Goal: Transaction & Acquisition: Purchase product/service

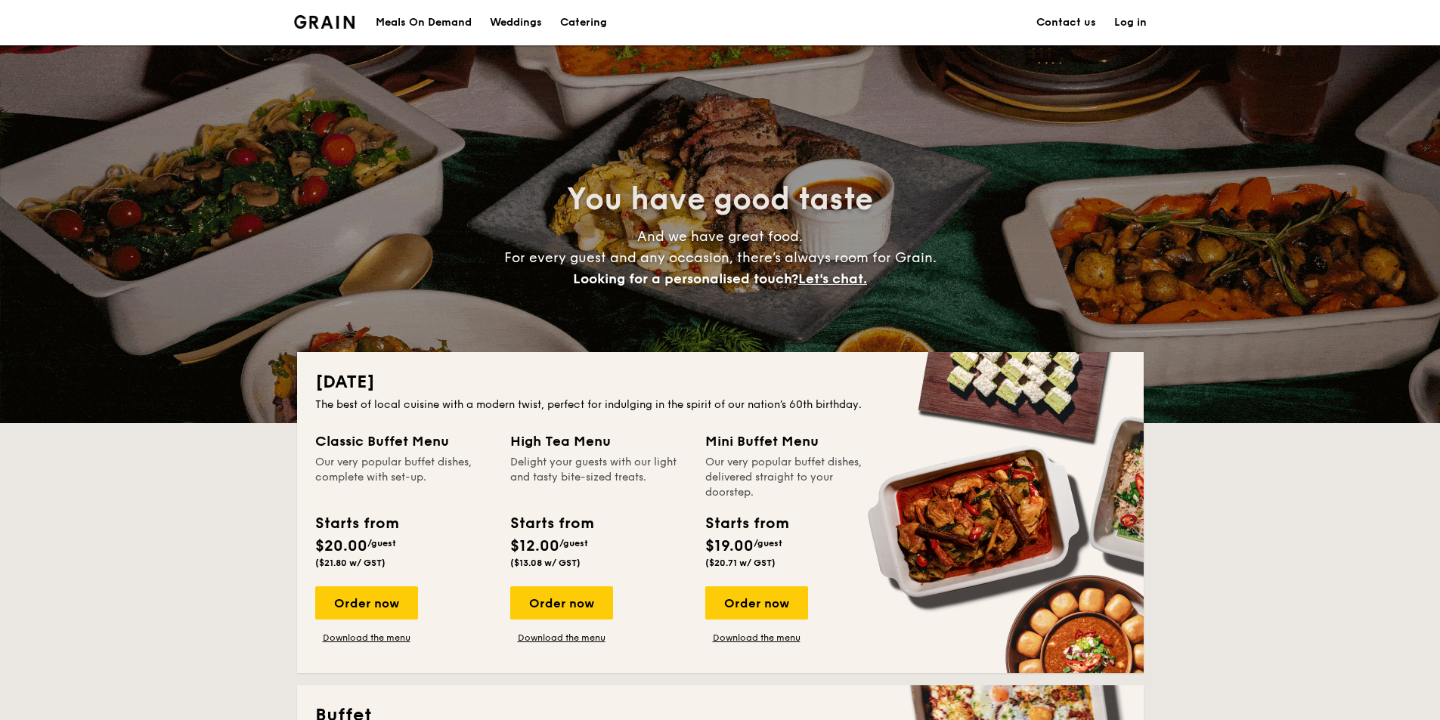
click at [403, 24] on div "Meals On Demand" at bounding box center [424, 22] width 96 height 45
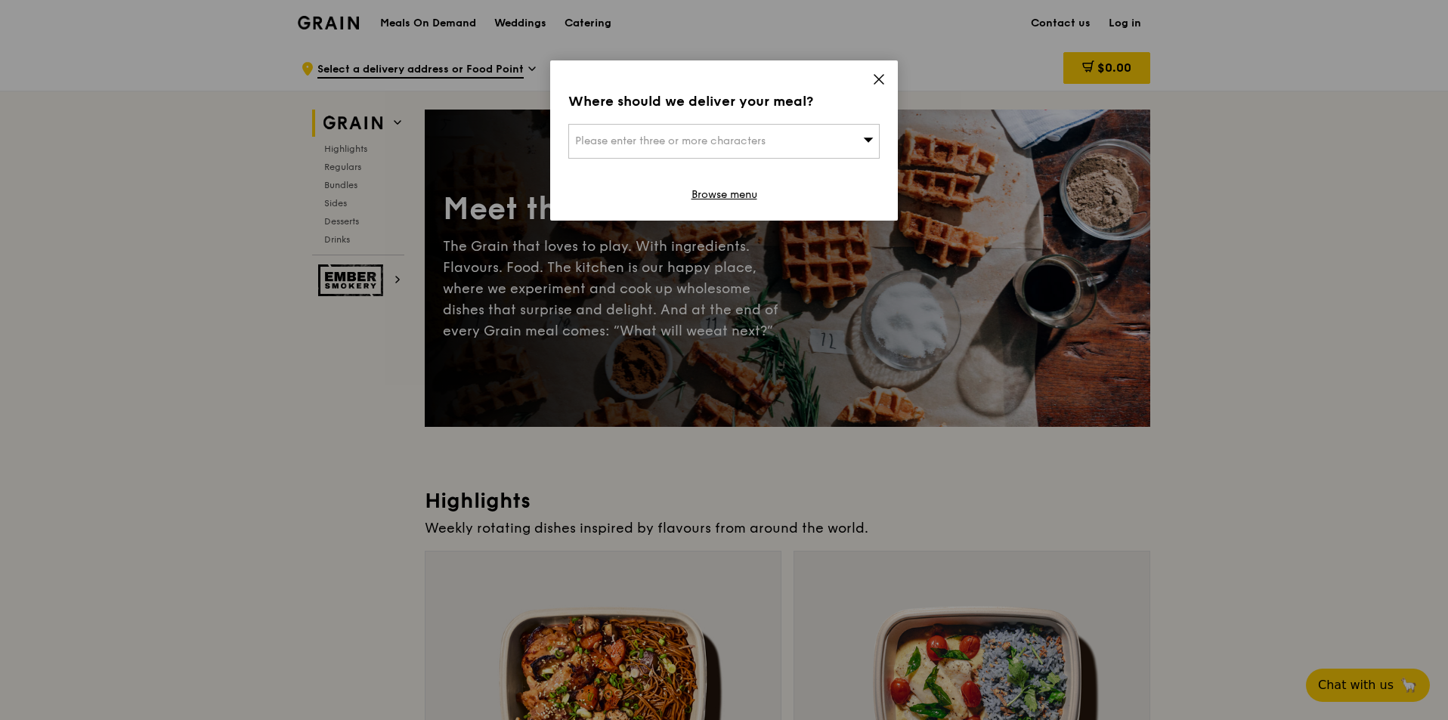
click at [880, 80] on icon at bounding box center [878, 79] width 9 height 9
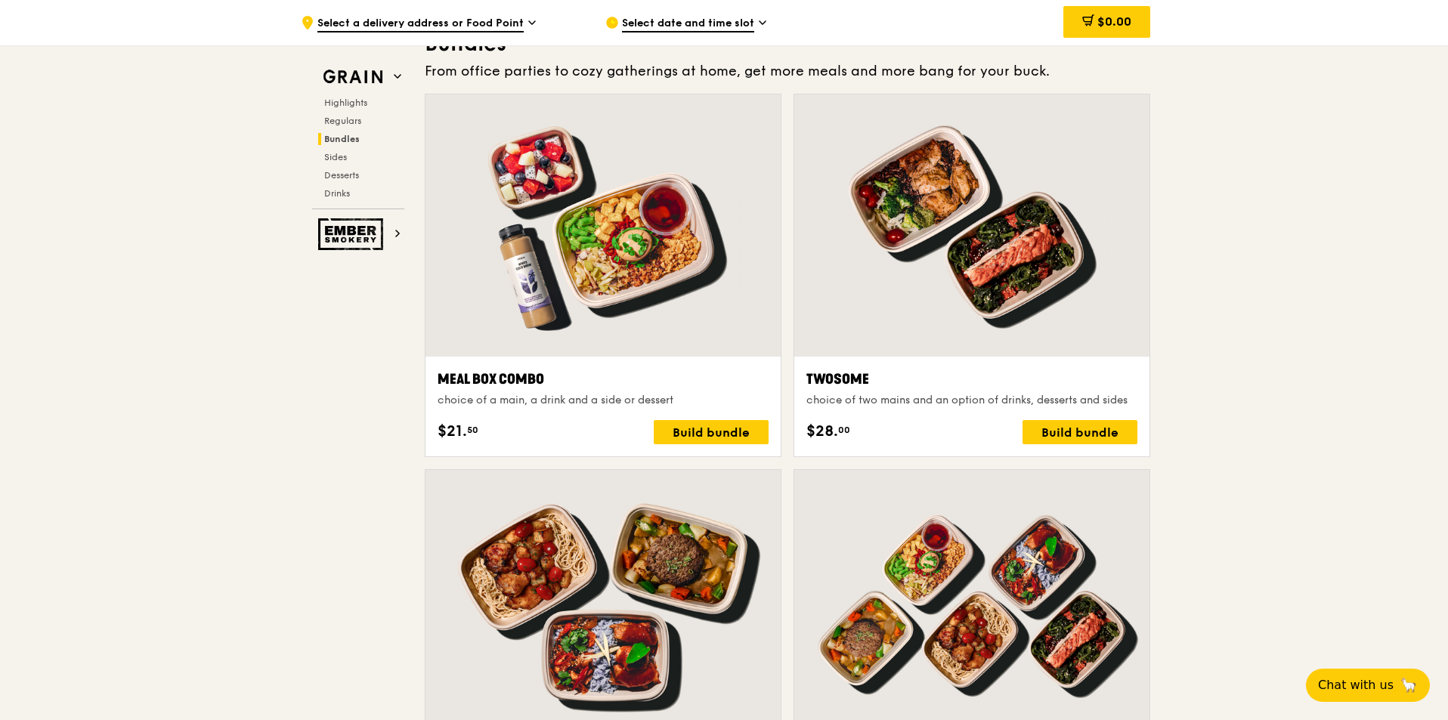
scroll to position [2494, 0]
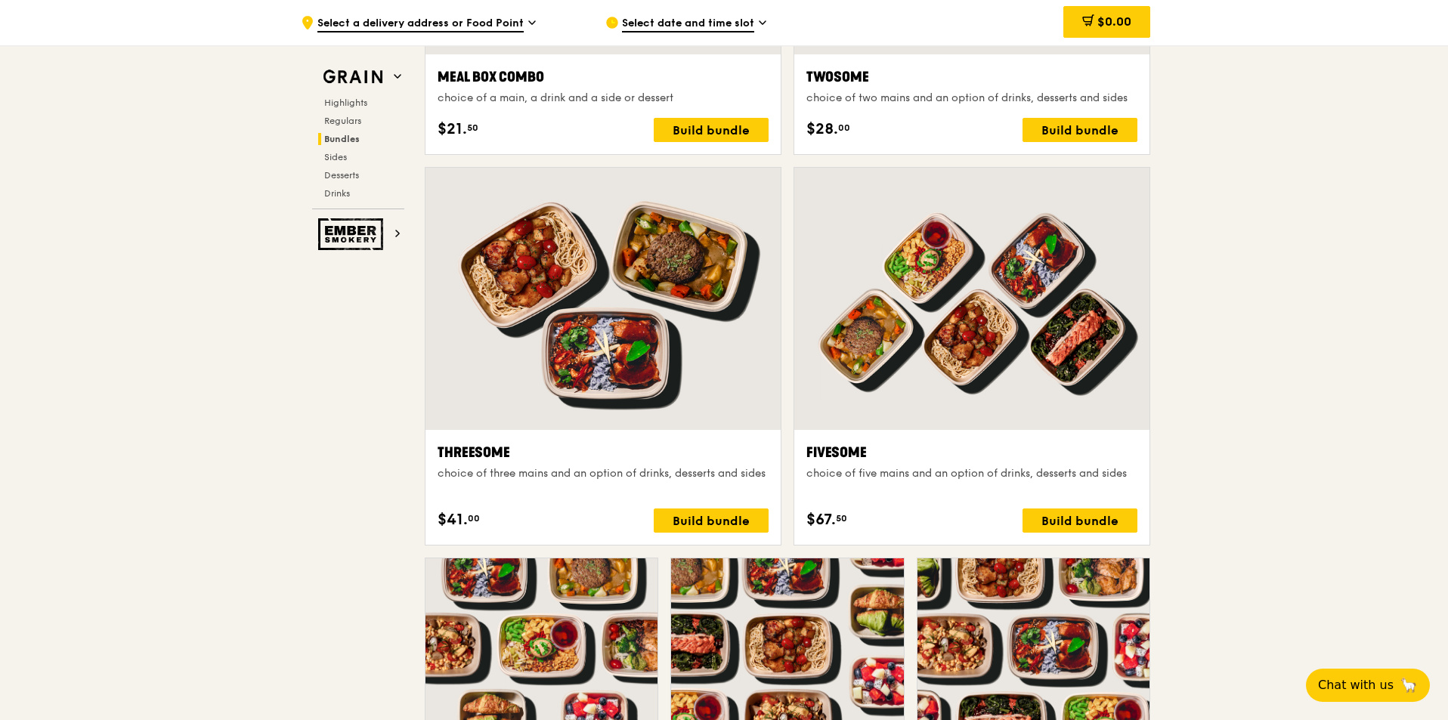
click at [502, 23] on span "Select a delivery address or Food Point" at bounding box center [420, 24] width 206 height 17
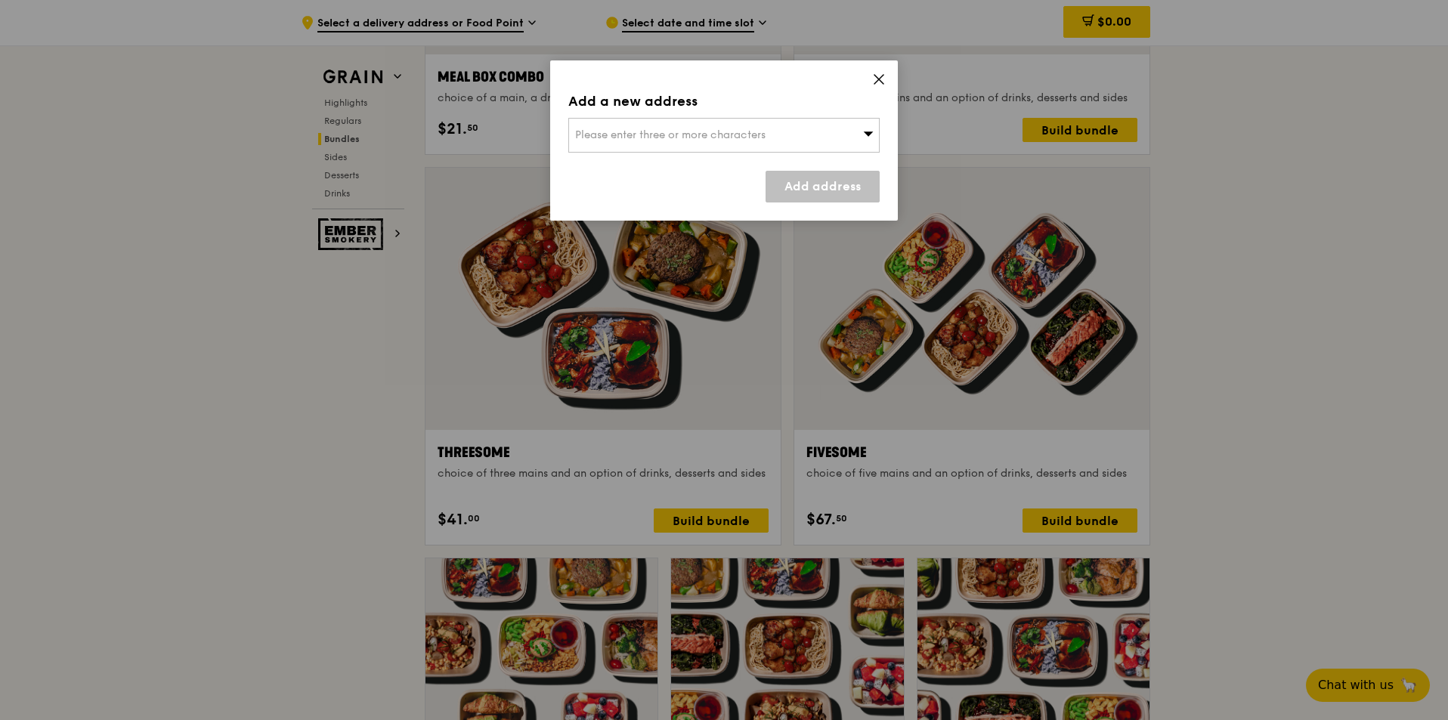
click at [630, 132] on span "Please enter three or more characters" at bounding box center [670, 134] width 190 height 13
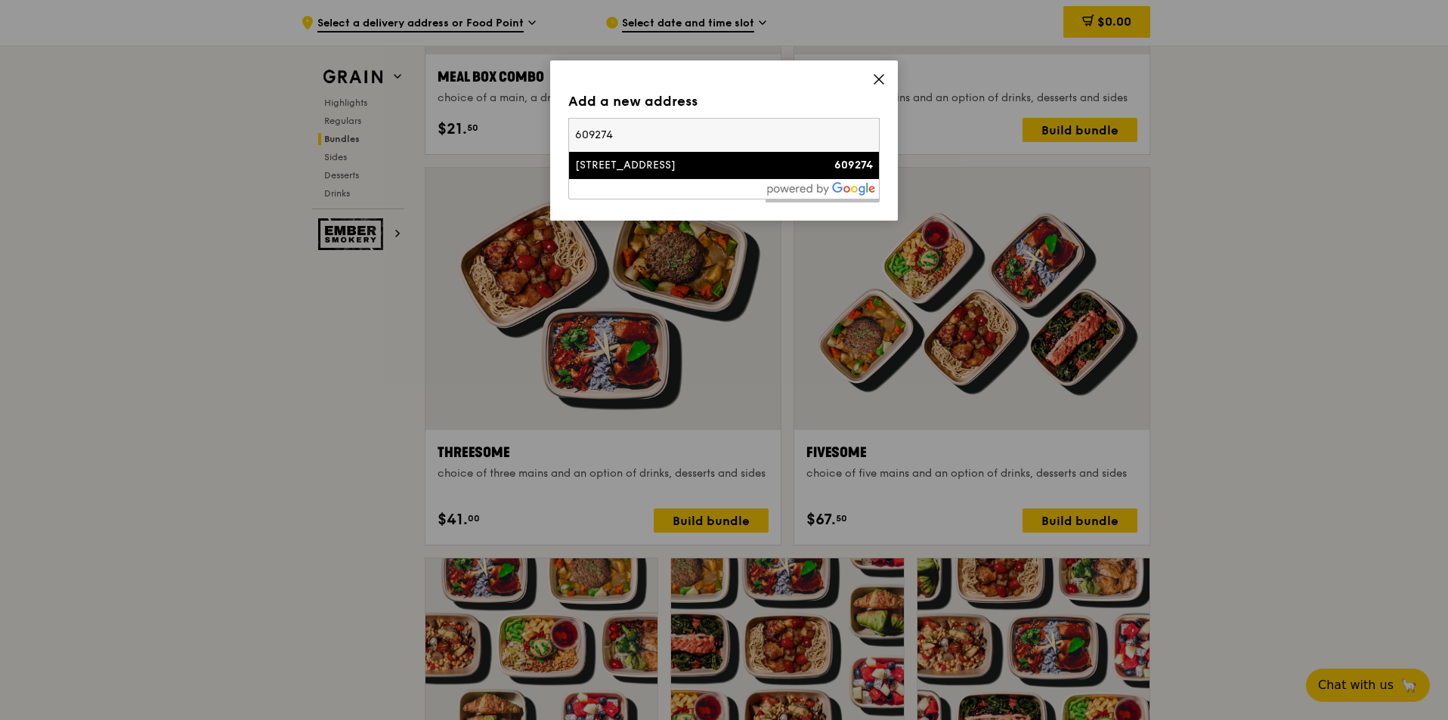
type input "609274"
click at [626, 164] on div "[STREET_ADDRESS]" at bounding box center [687, 165] width 224 height 15
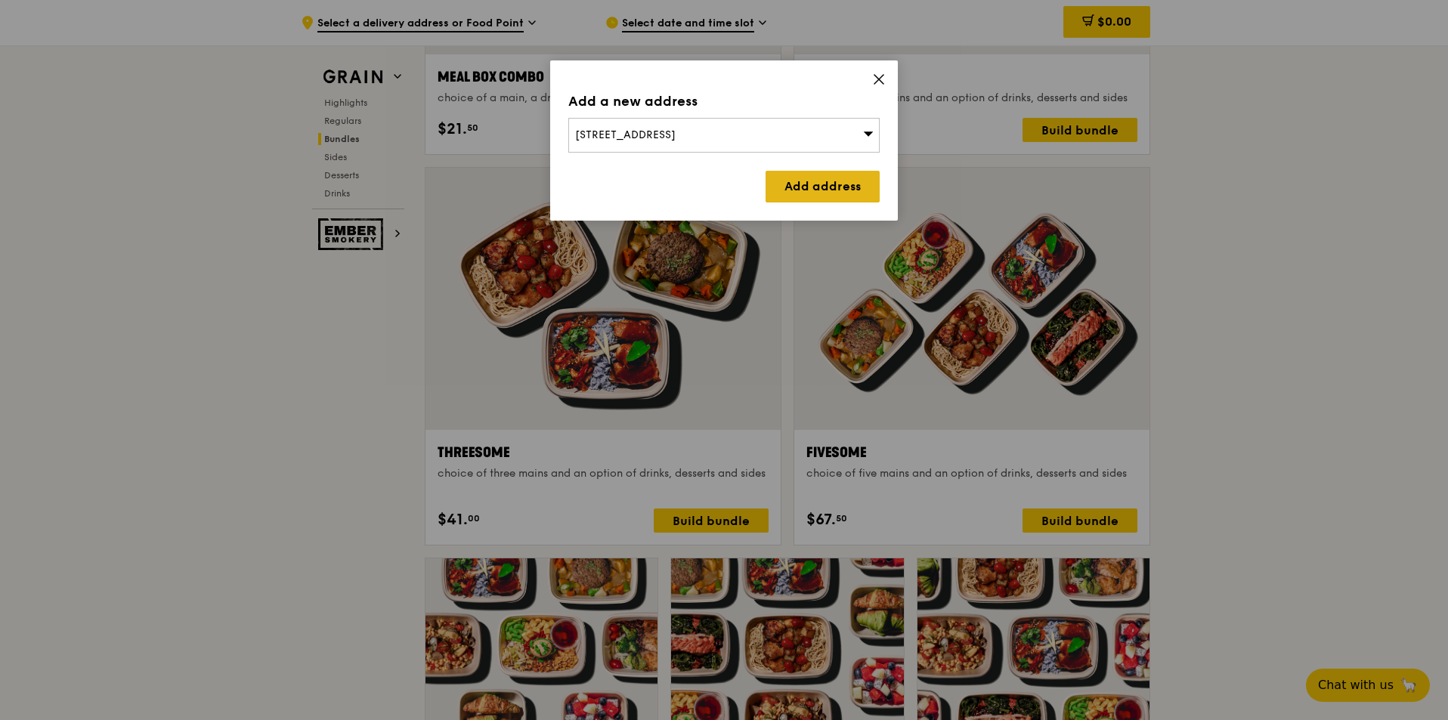
click at [815, 191] on link "Add address" at bounding box center [823, 187] width 114 height 32
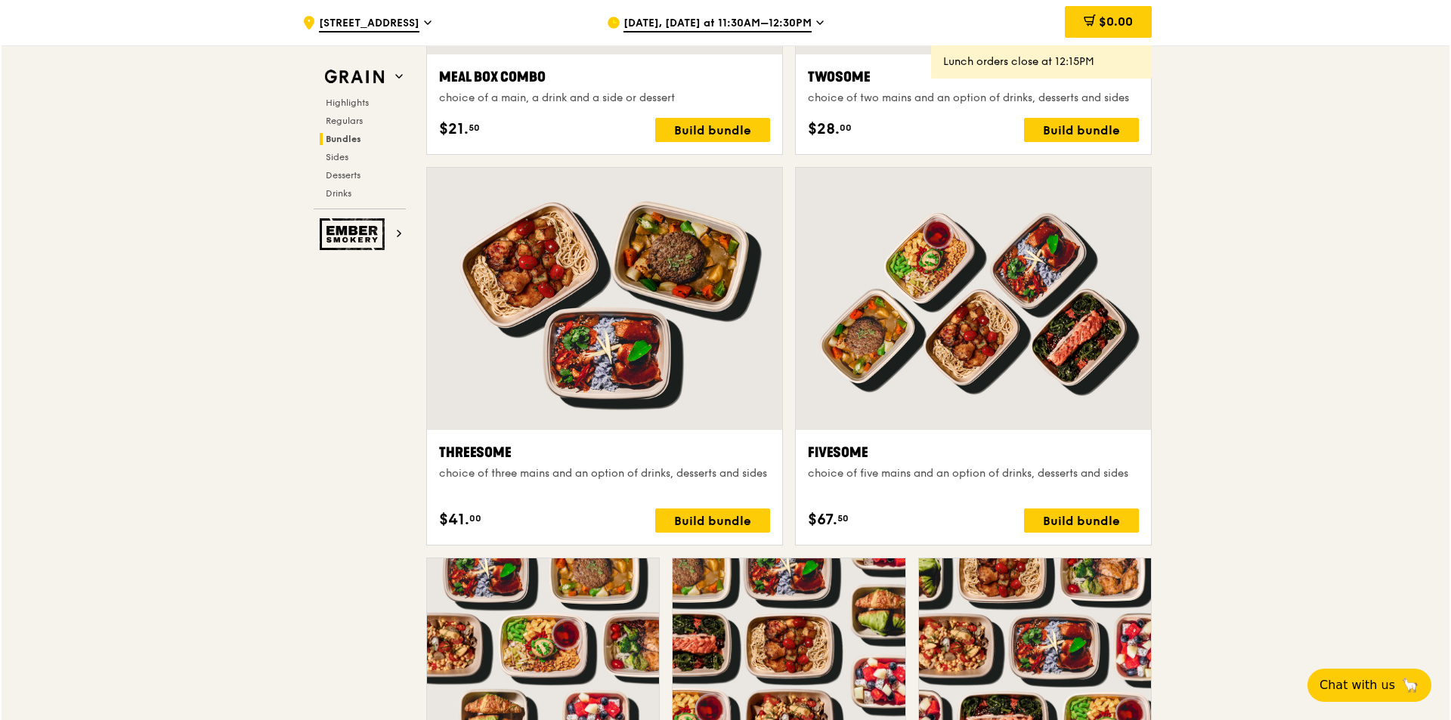
scroll to position [2872, 0]
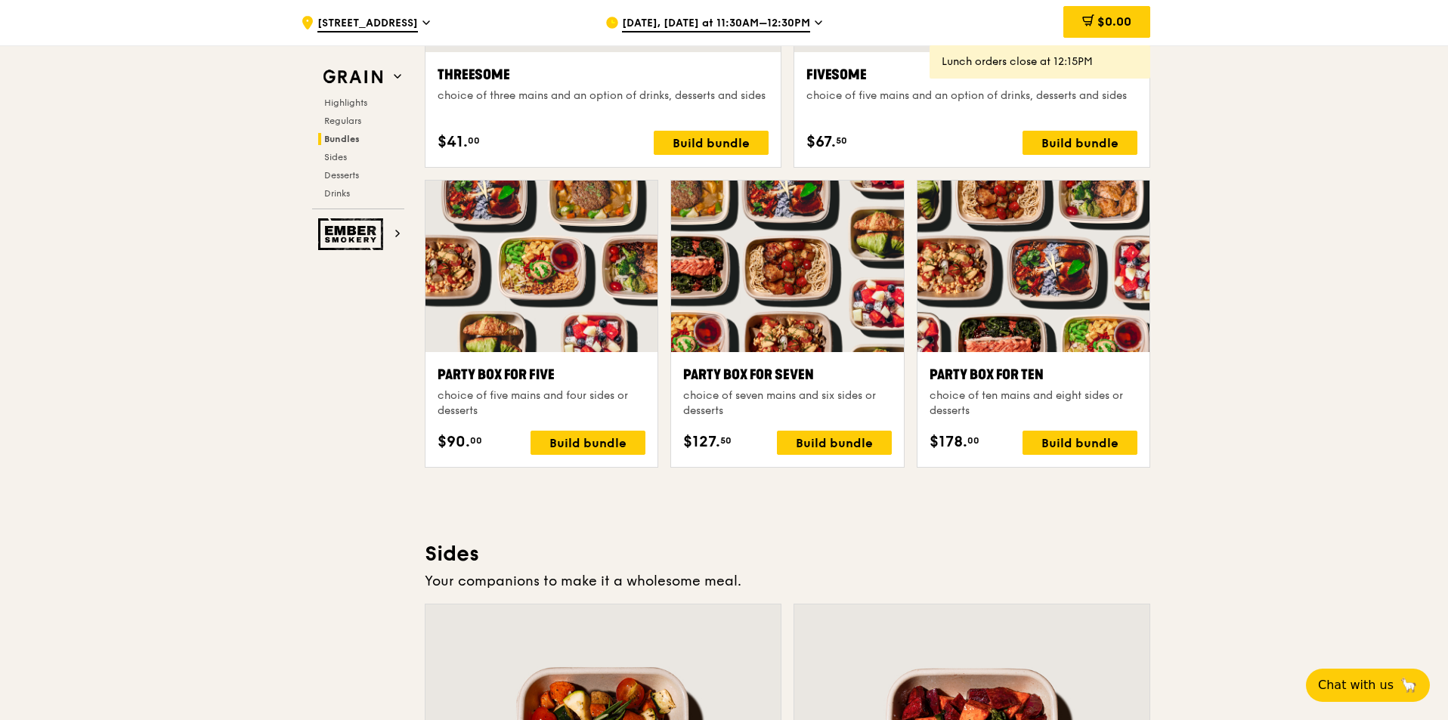
click at [1036, 311] on div at bounding box center [1033, 267] width 232 height 172
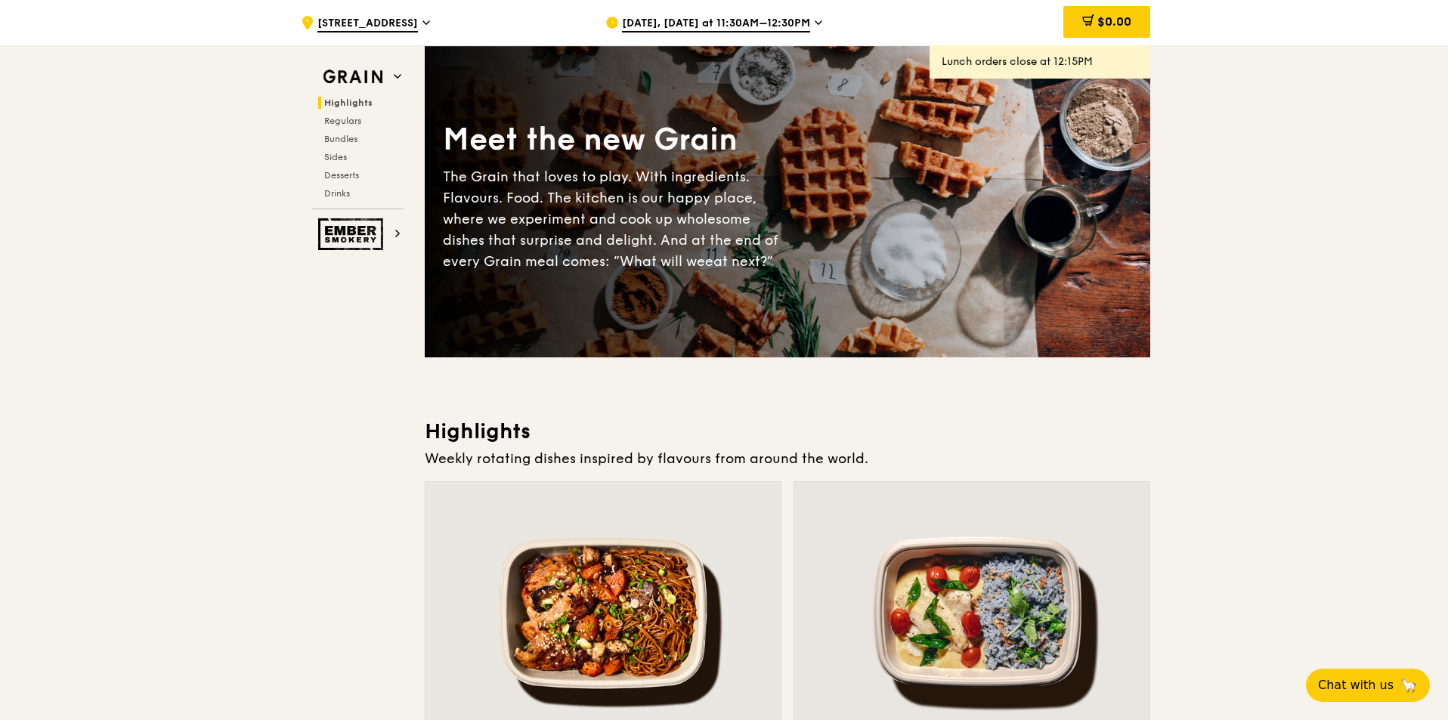
scroll to position [0, 0]
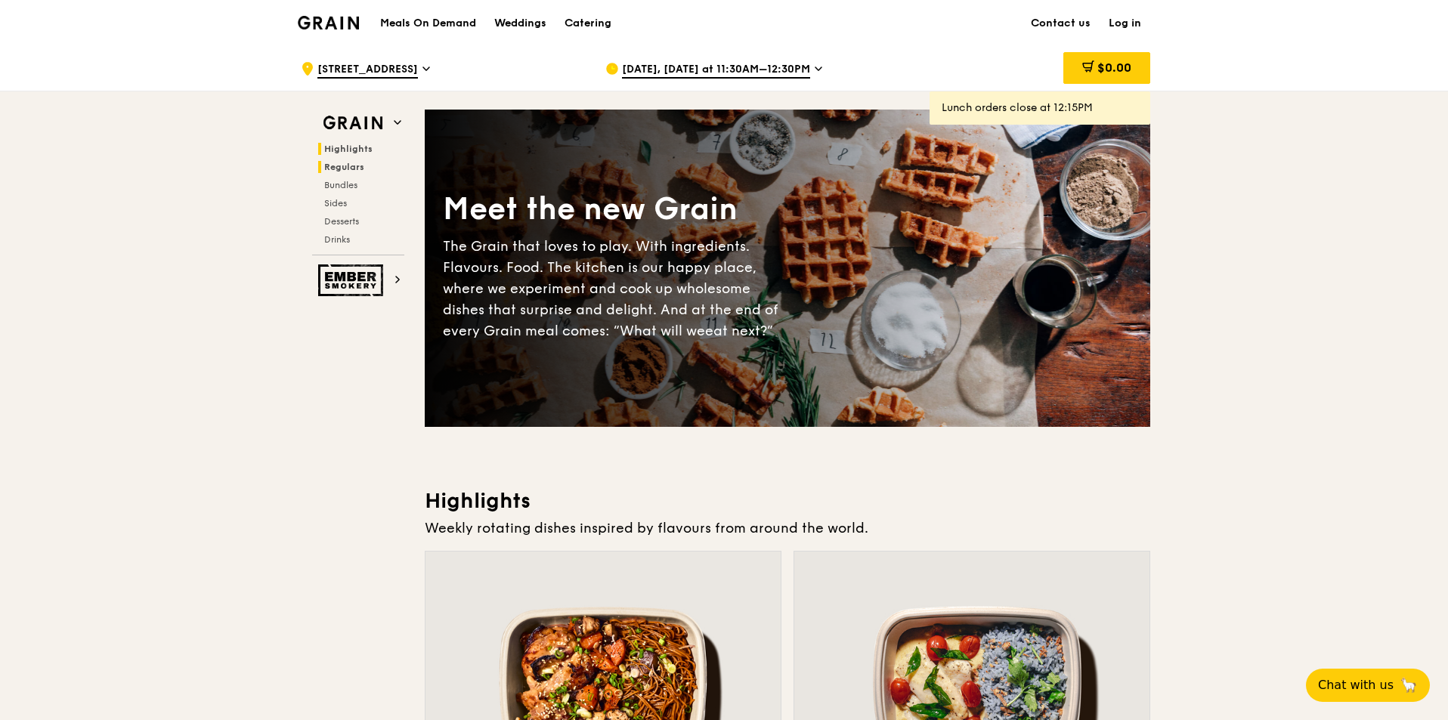
click at [338, 170] on span "Regulars" at bounding box center [344, 167] width 40 height 11
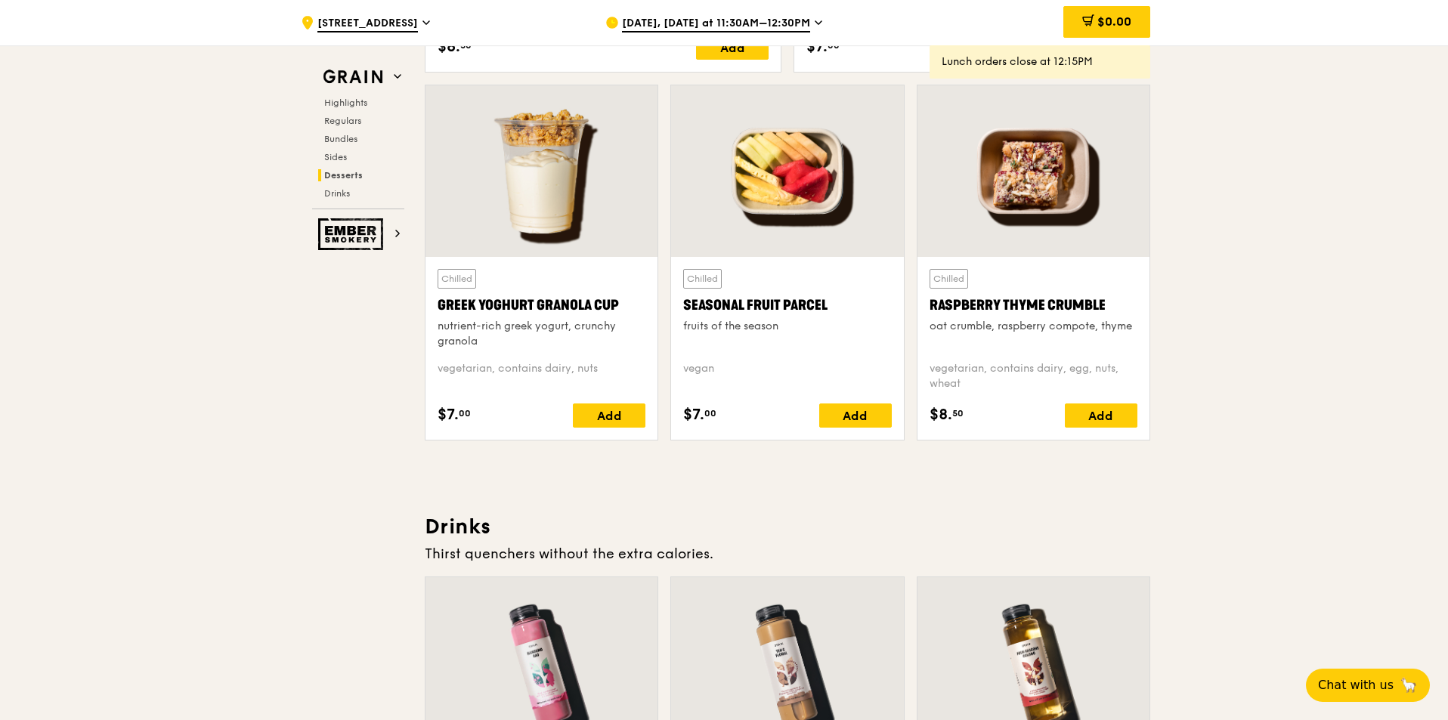
scroll to position [5139, 0]
